Goal: Task Accomplishment & Management: Manage account settings

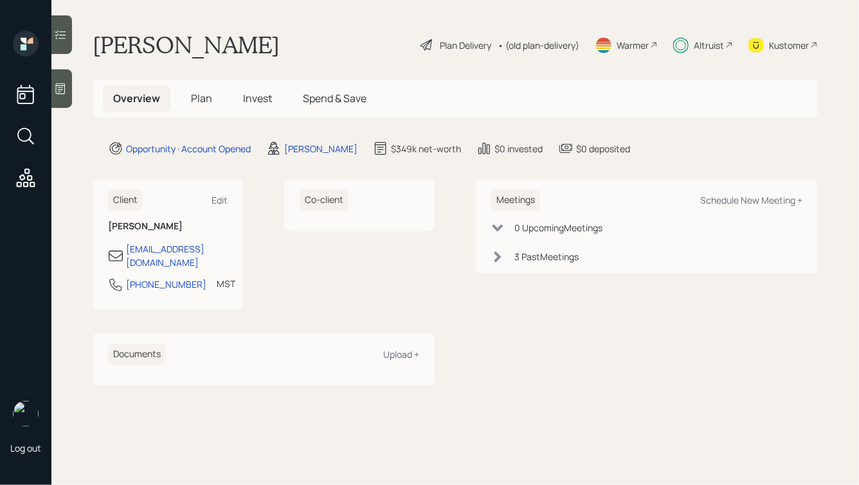
click at [255, 98] on span "Invest" at bounding box center [257, 98] width 29 height 14
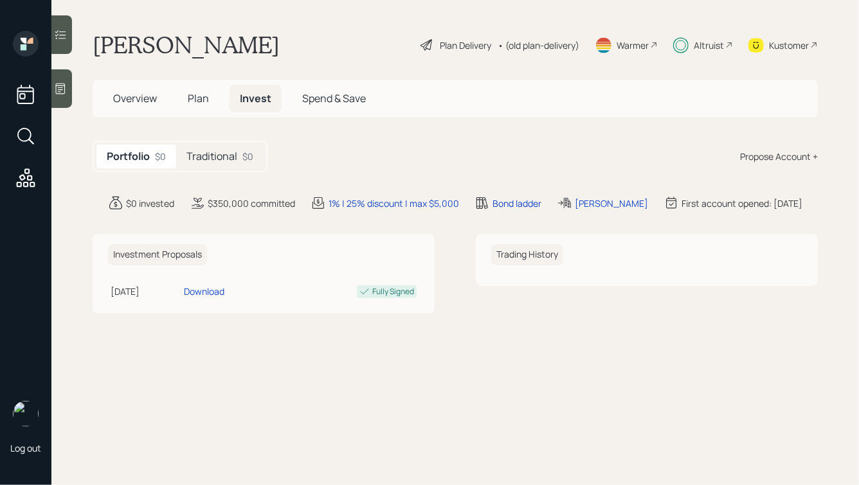
click at [192, 143] on div "Portfolio $0 Traditional $0" at bounding box center [180, 157] width 175 height 32
click at [202, 102] on span "Plan" at bounding box center [198, 98] width 21 height 14
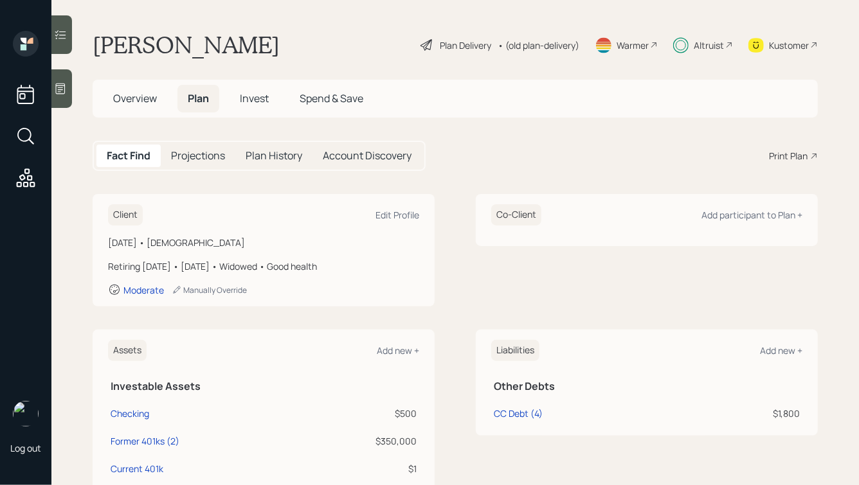
click at [346, 166] on div "Account Discovery" at bounding box center [366, 156] width 109 height 23
